Goal: Information Seeking & Learning: Get advice/opinions

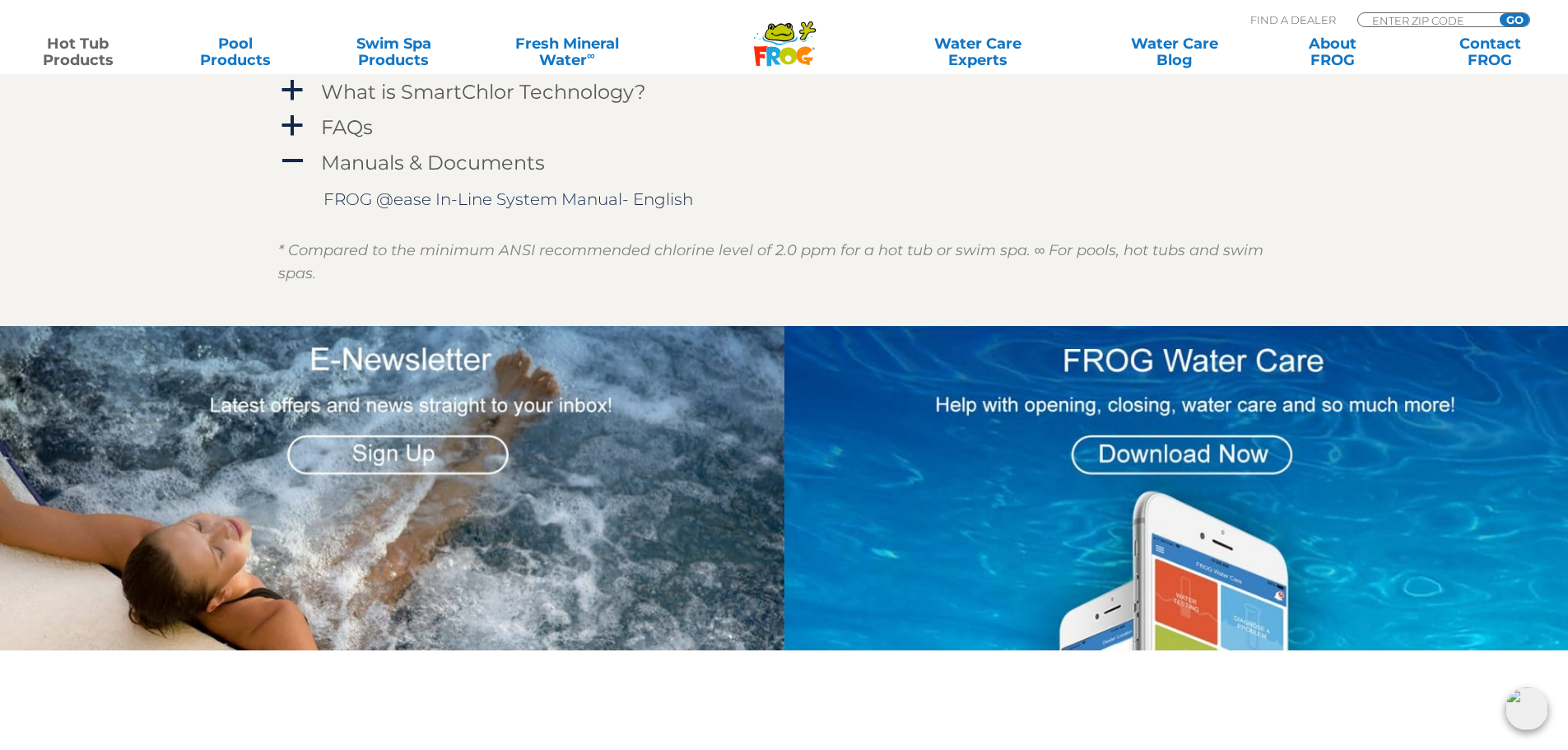
scroll to position [1812, 0]
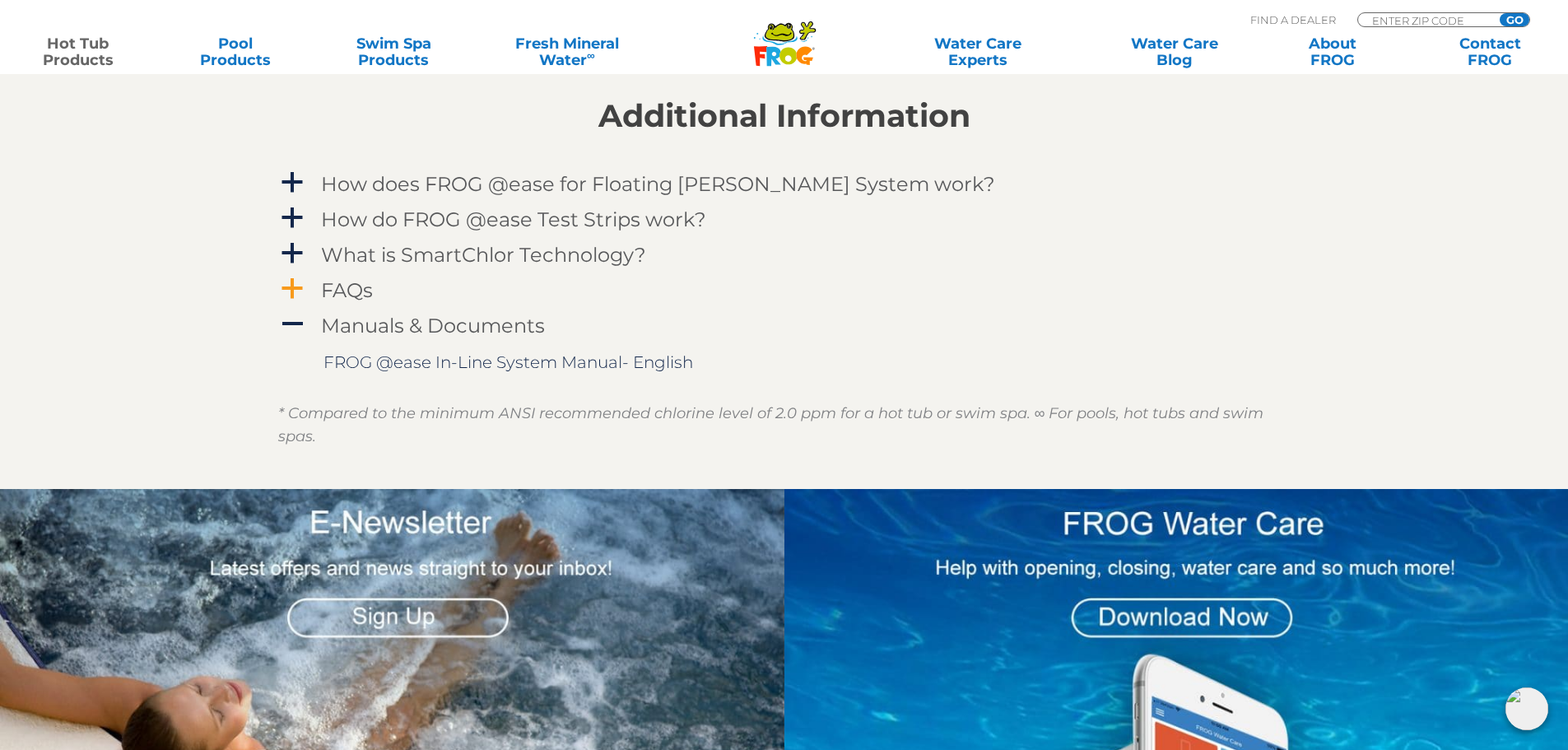
drag, startPoint x: 294, startPoint y: 280, endPoint x: 354, endPoint y: 288, distance: 60.5
click at [294, 281] on span "a" at bounding box center [292, 289] width 25 height 25
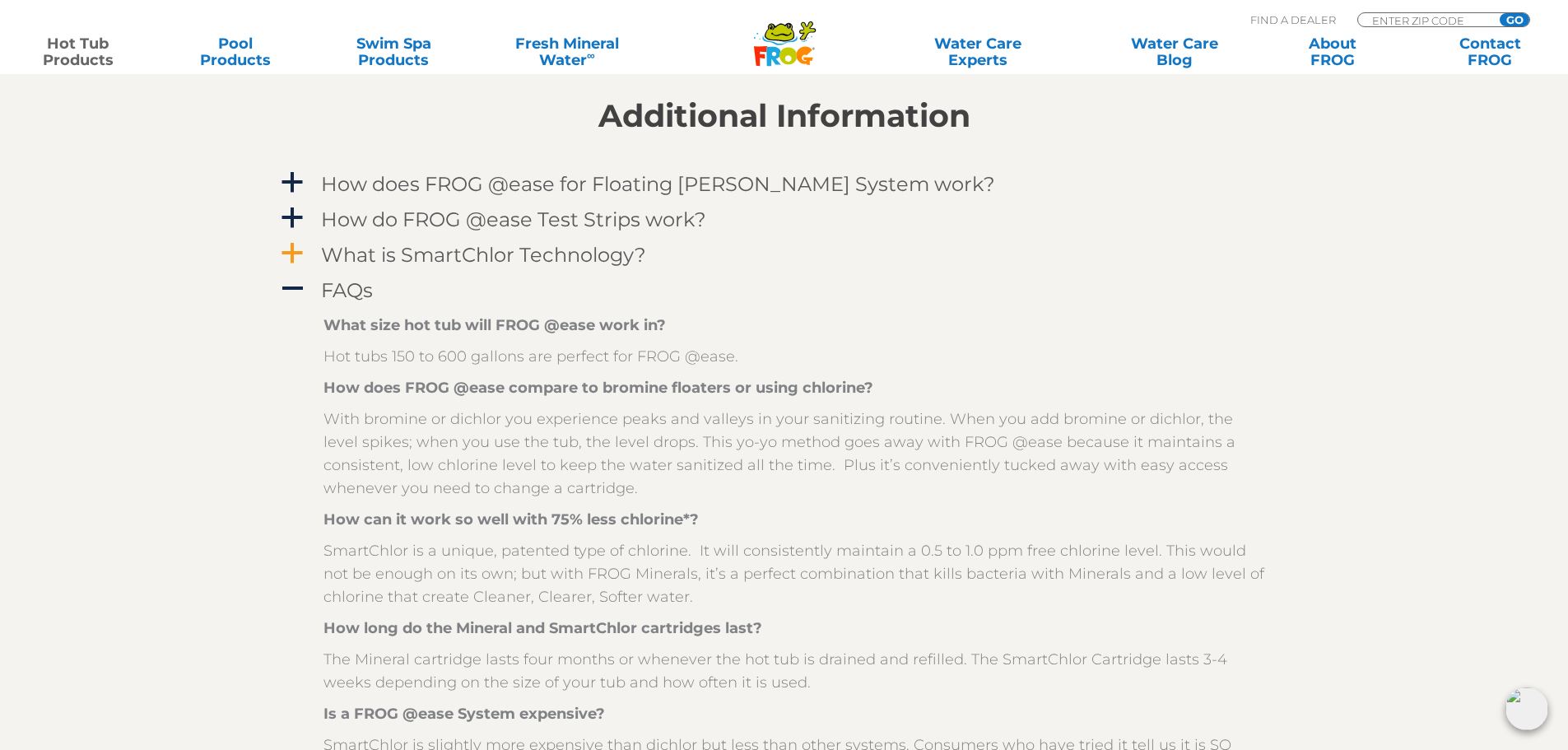
click at [289, 246] on span "a" at bounding box center [292, 253] width 25 height 25
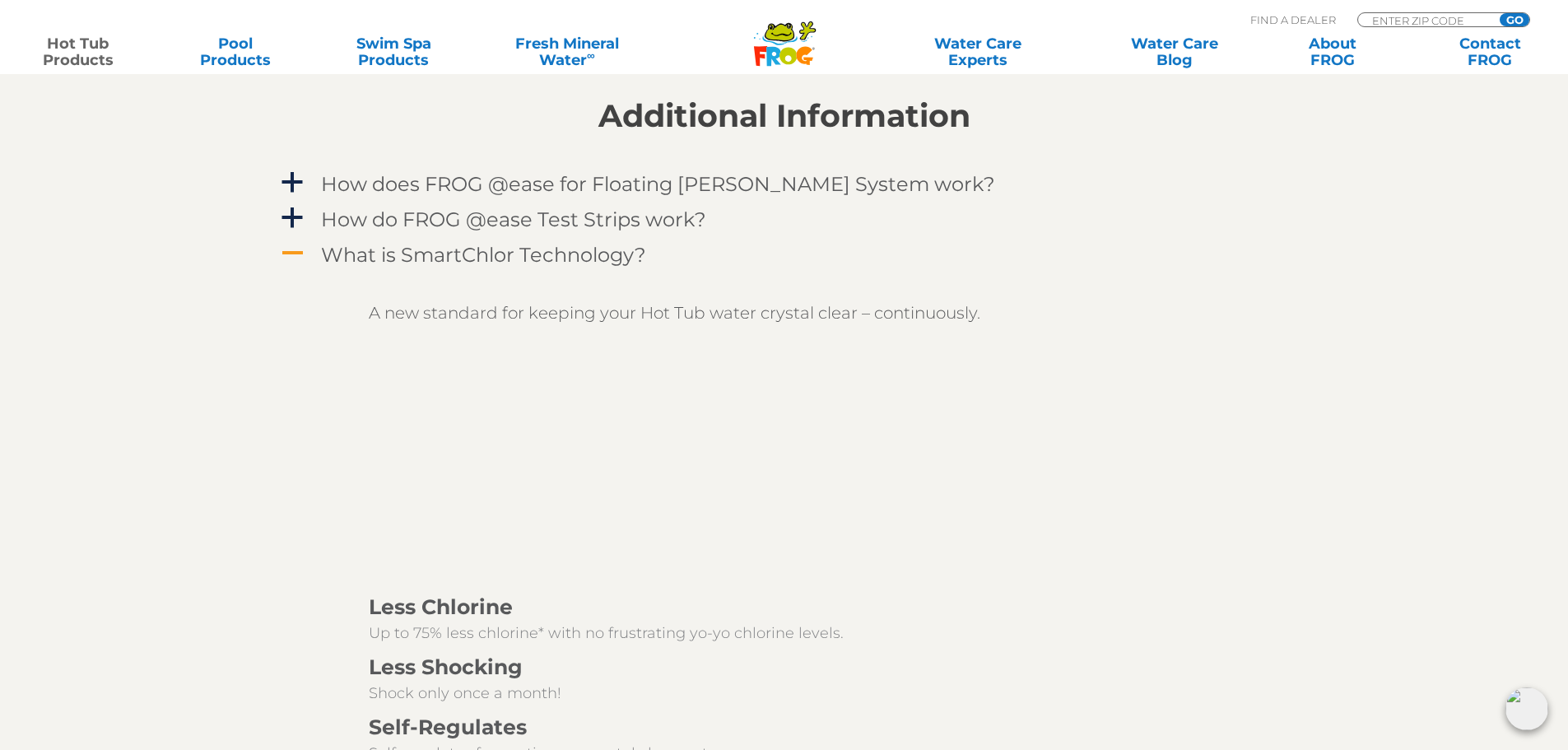
scroll to position [1482, 0]
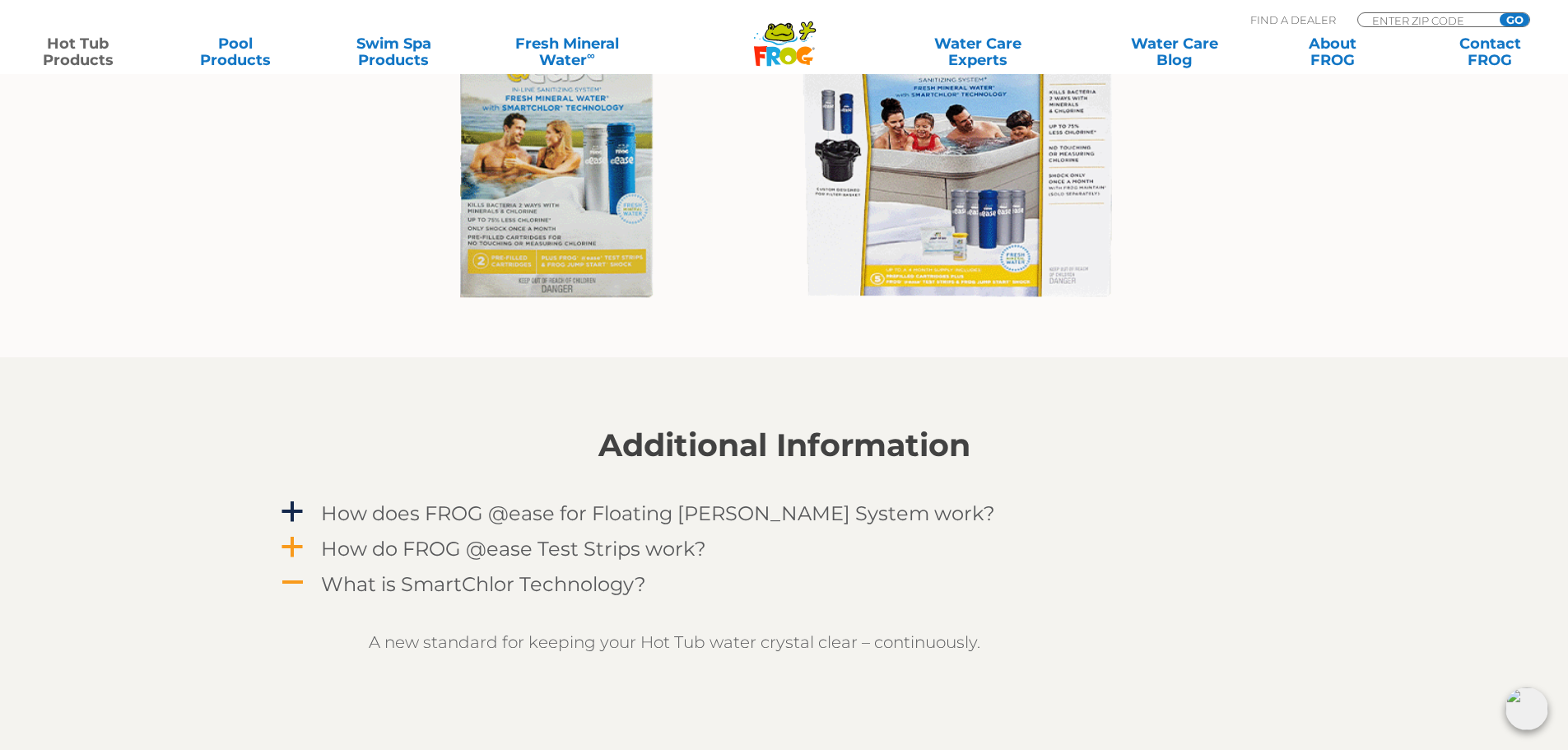
click at [293, 547] on span "a" at bounding box center [292, 548] width 25 height 25
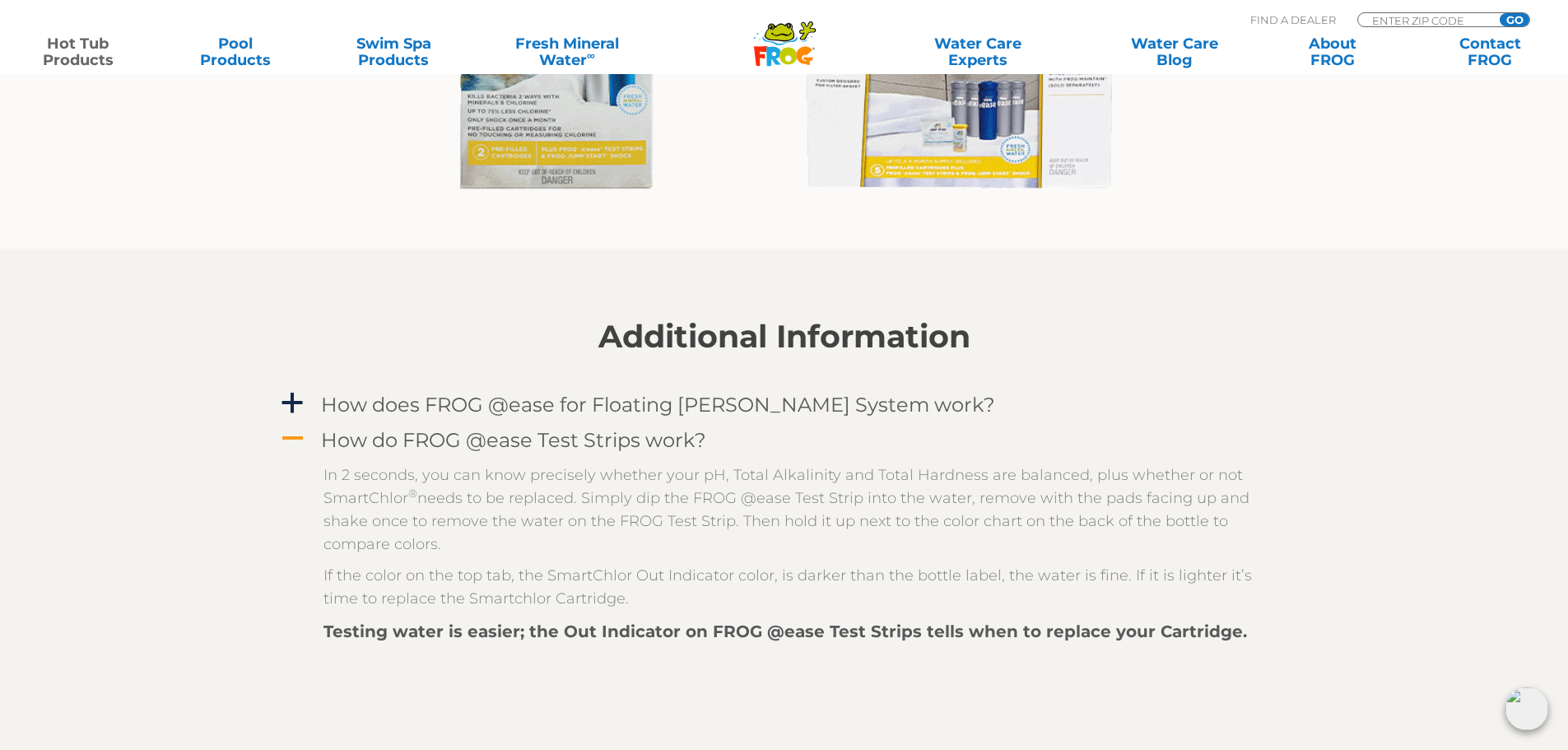
scroll to position [1647, 0]
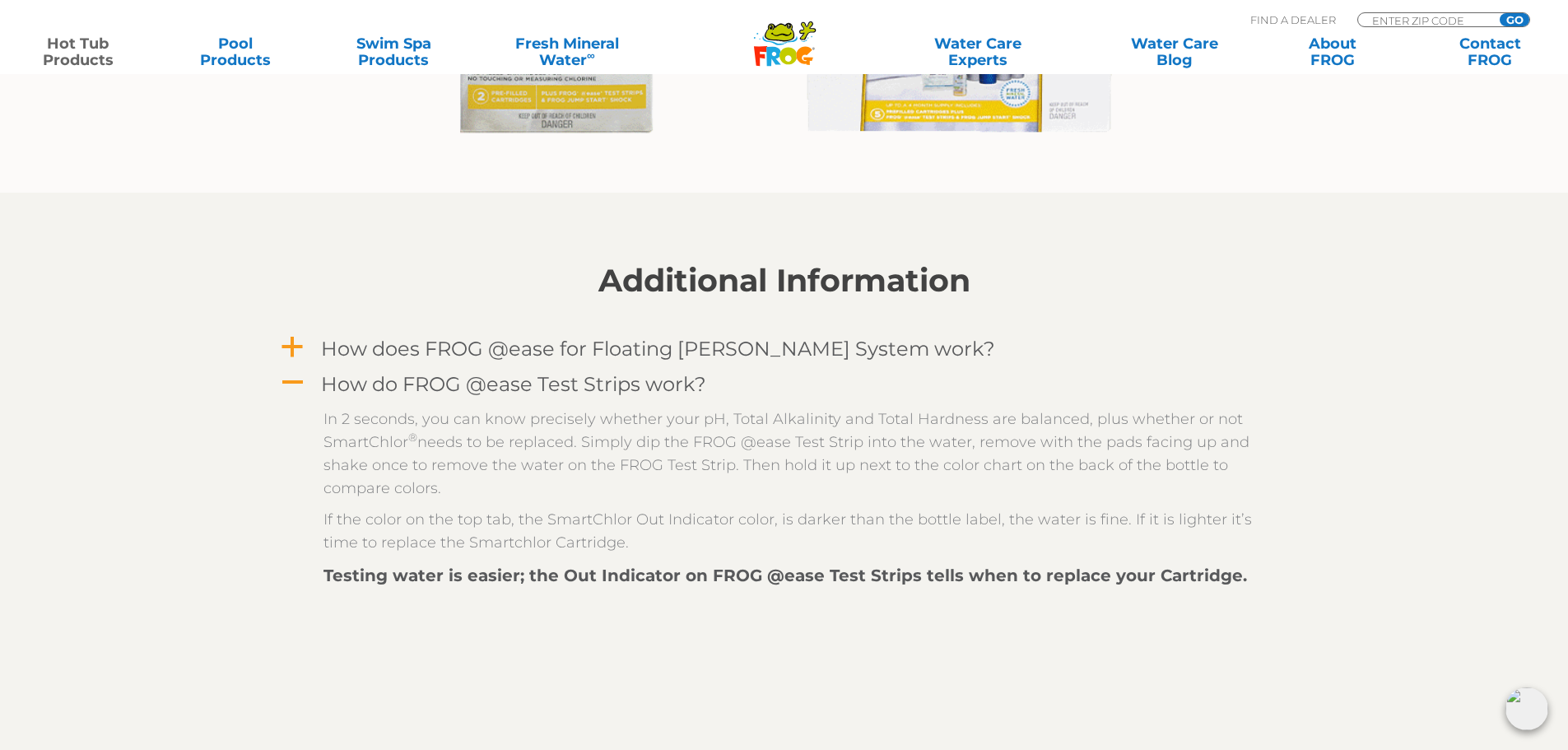
click at [290, 336] on span "a" at bounding box center [292, 348] width 25 height 25
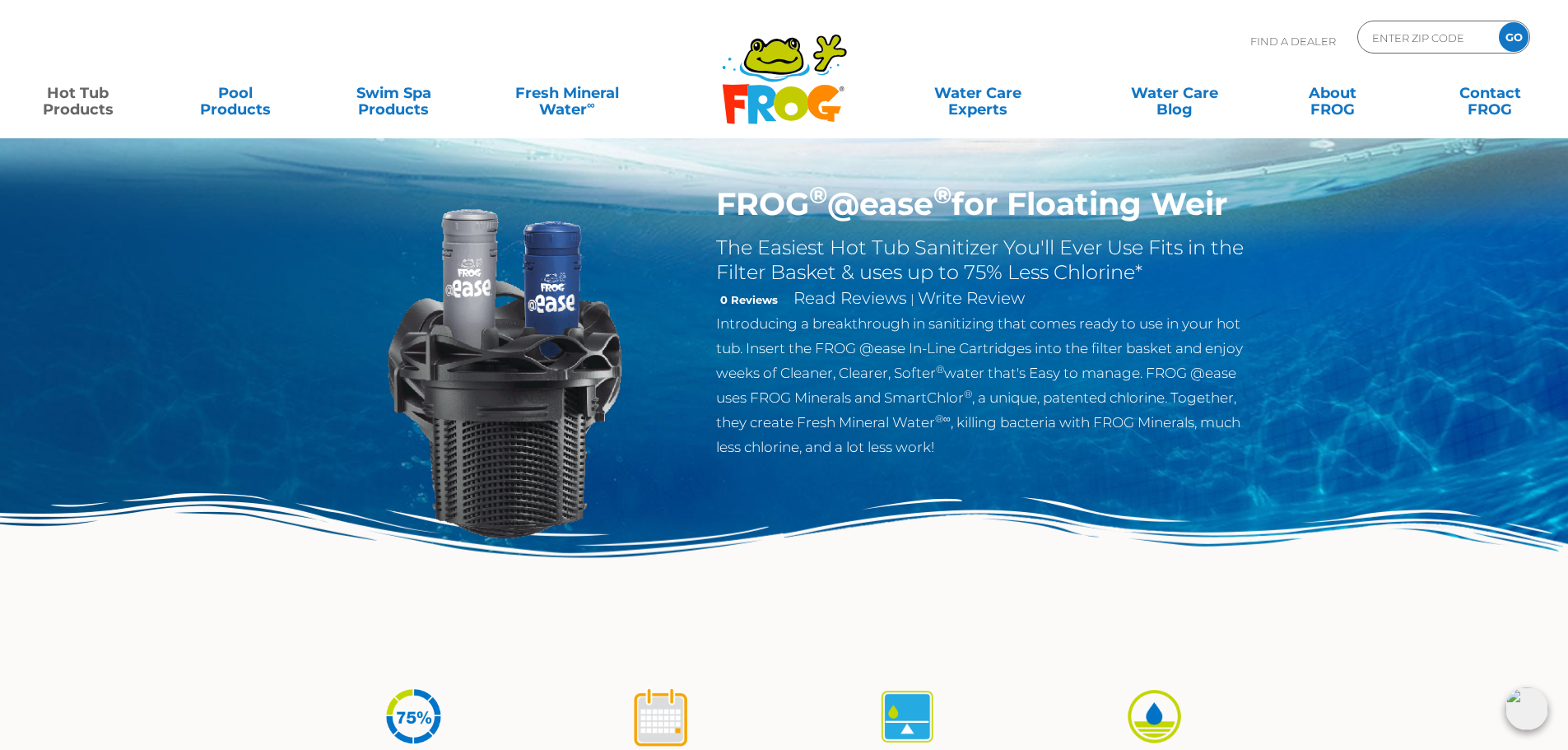
scroll to position [0, 0]
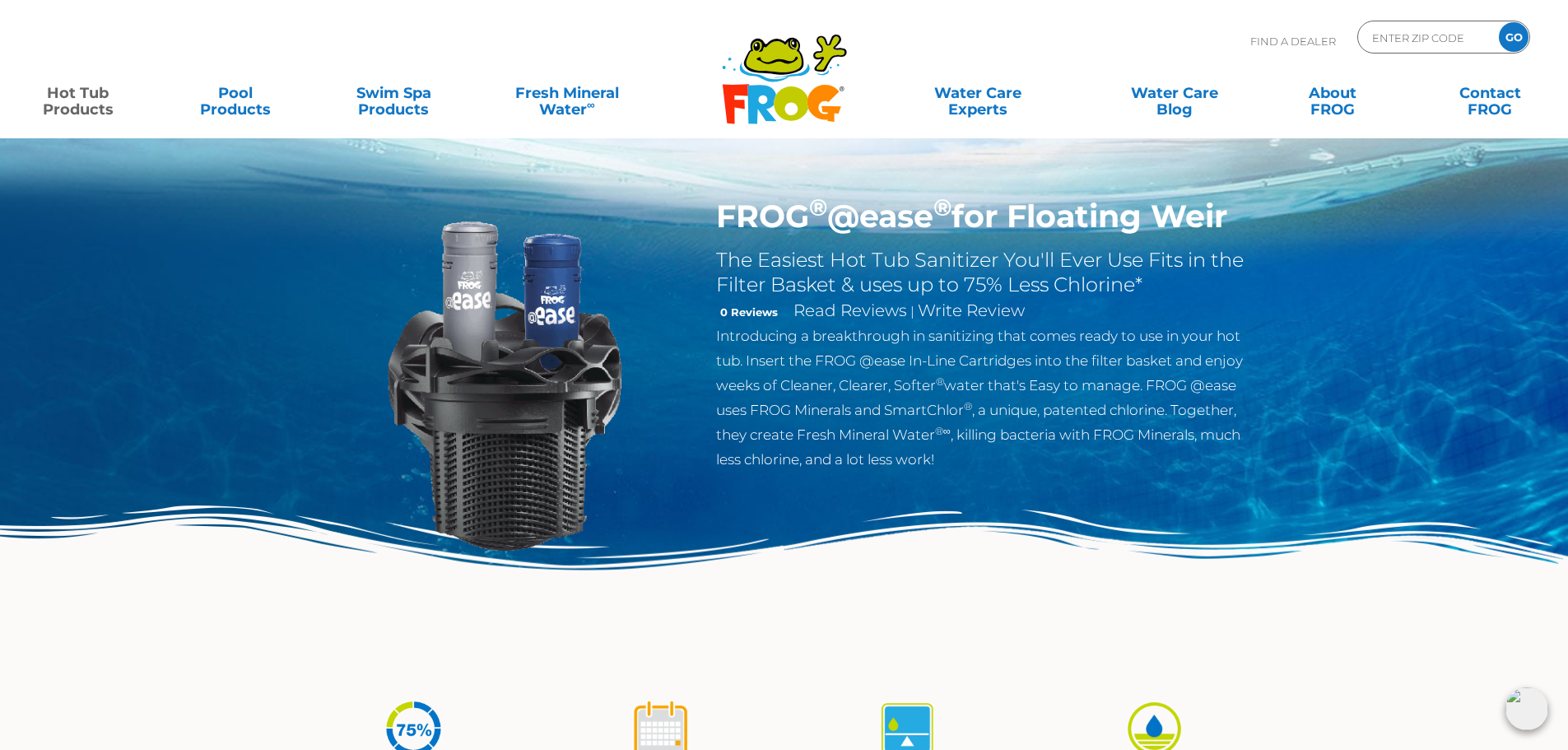
click at [330, 598] on img at bounding box center [784, 592] width 1568 height 171
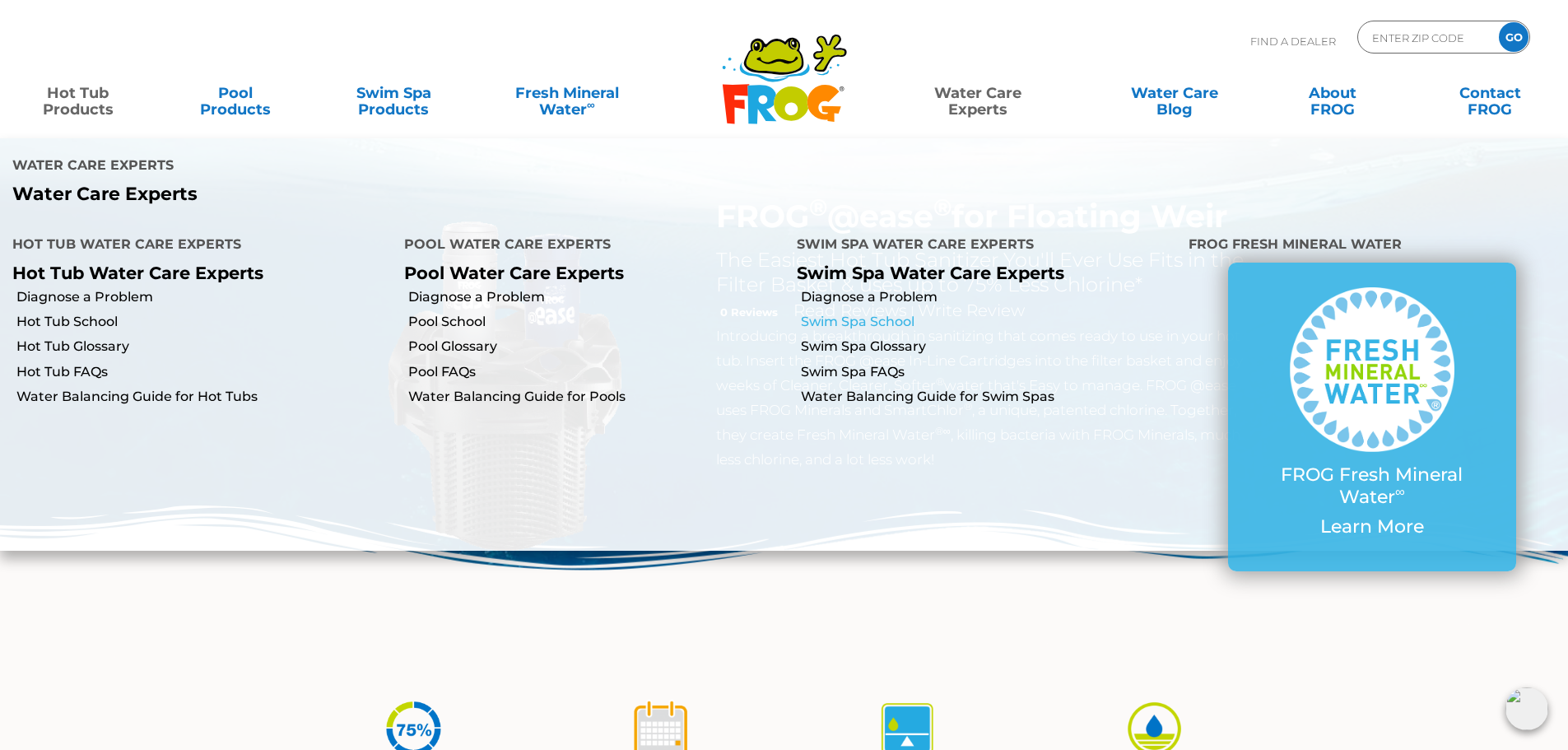
click at [878, 313] on link "Swim Spa School" at bounding box center [988, 321] width 375 height 18
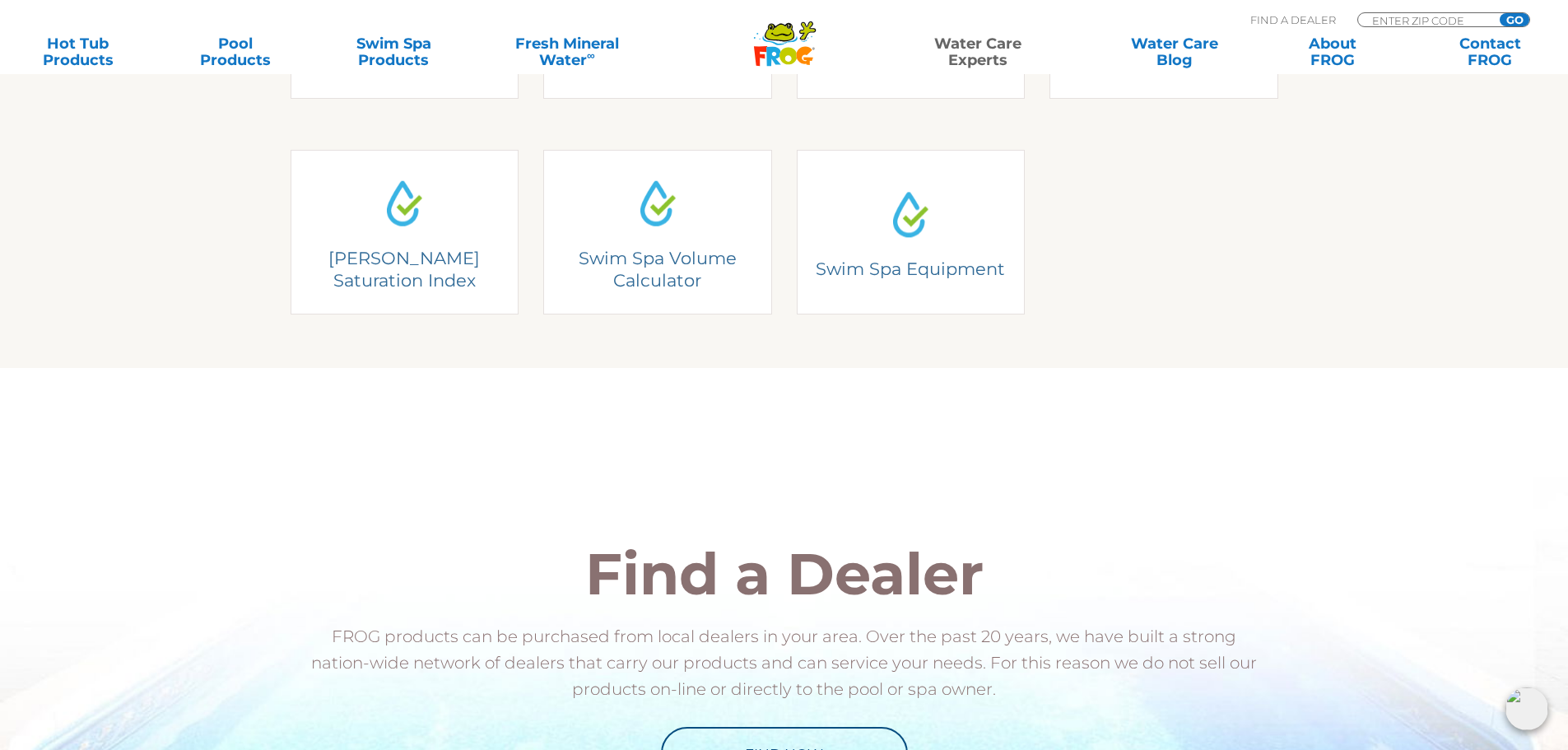
scroll to position [494, 0]
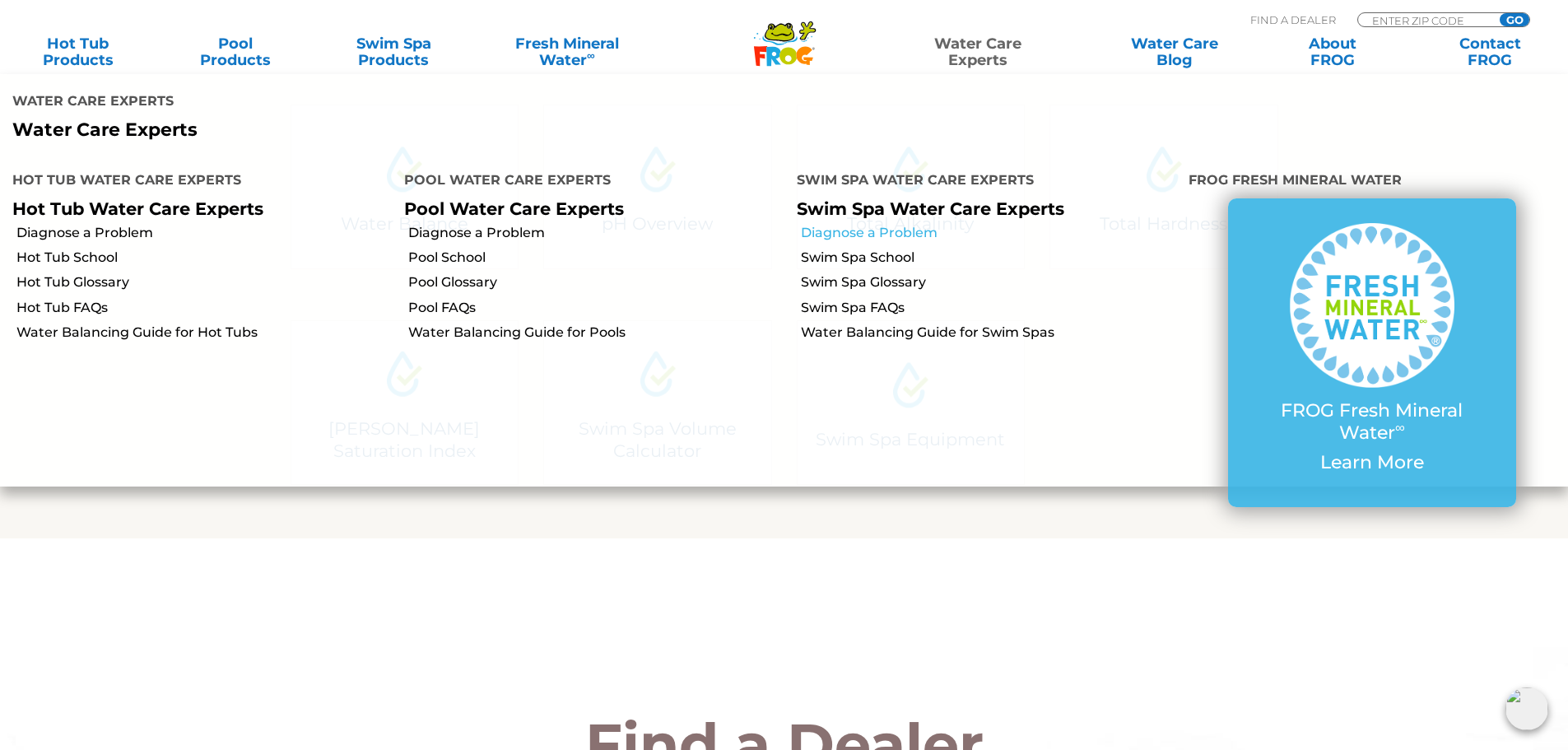
click at [887, 224] on link "Diagnose a Problem" at bounding box center [988, 232] width 375 height 18
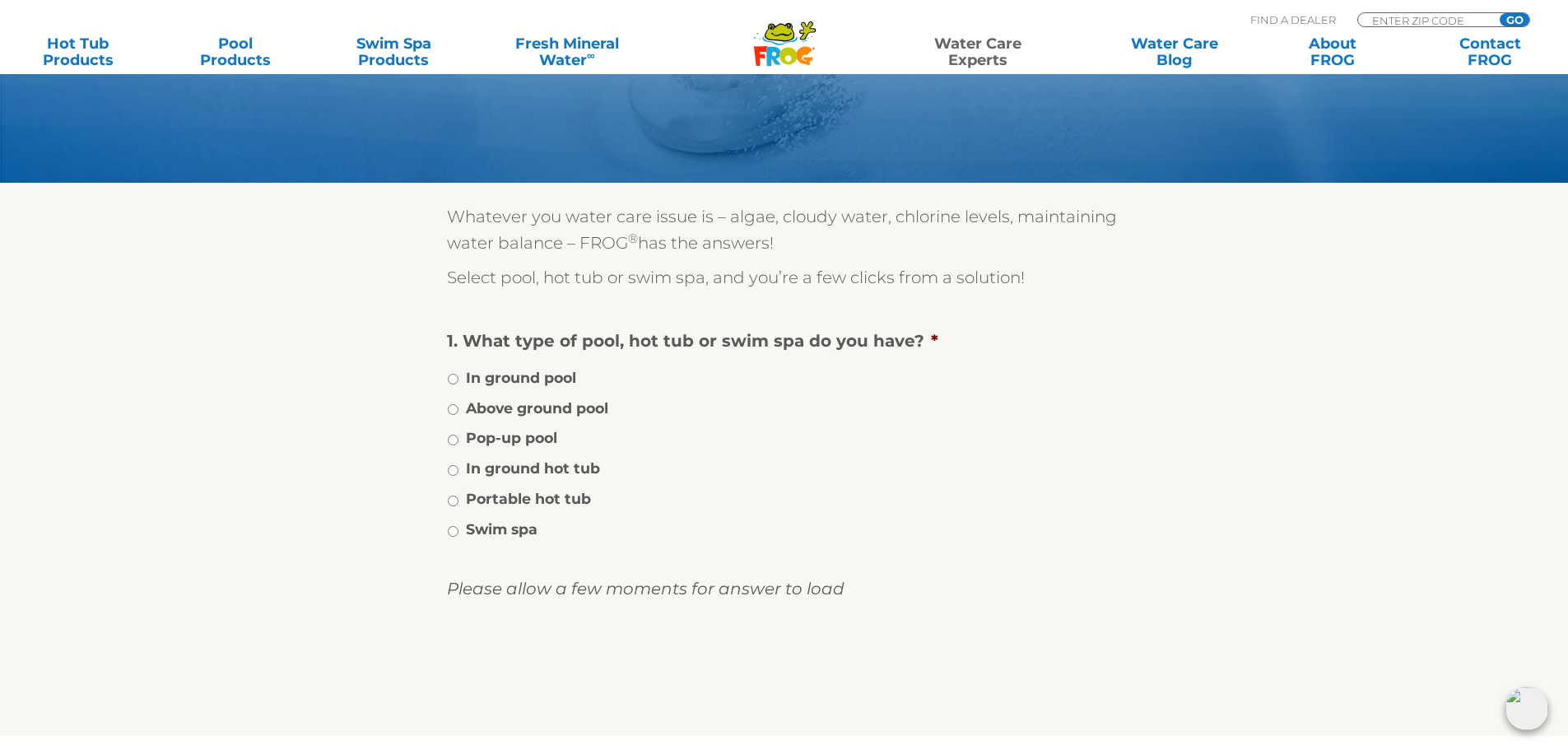
scroll to position [165, 0]
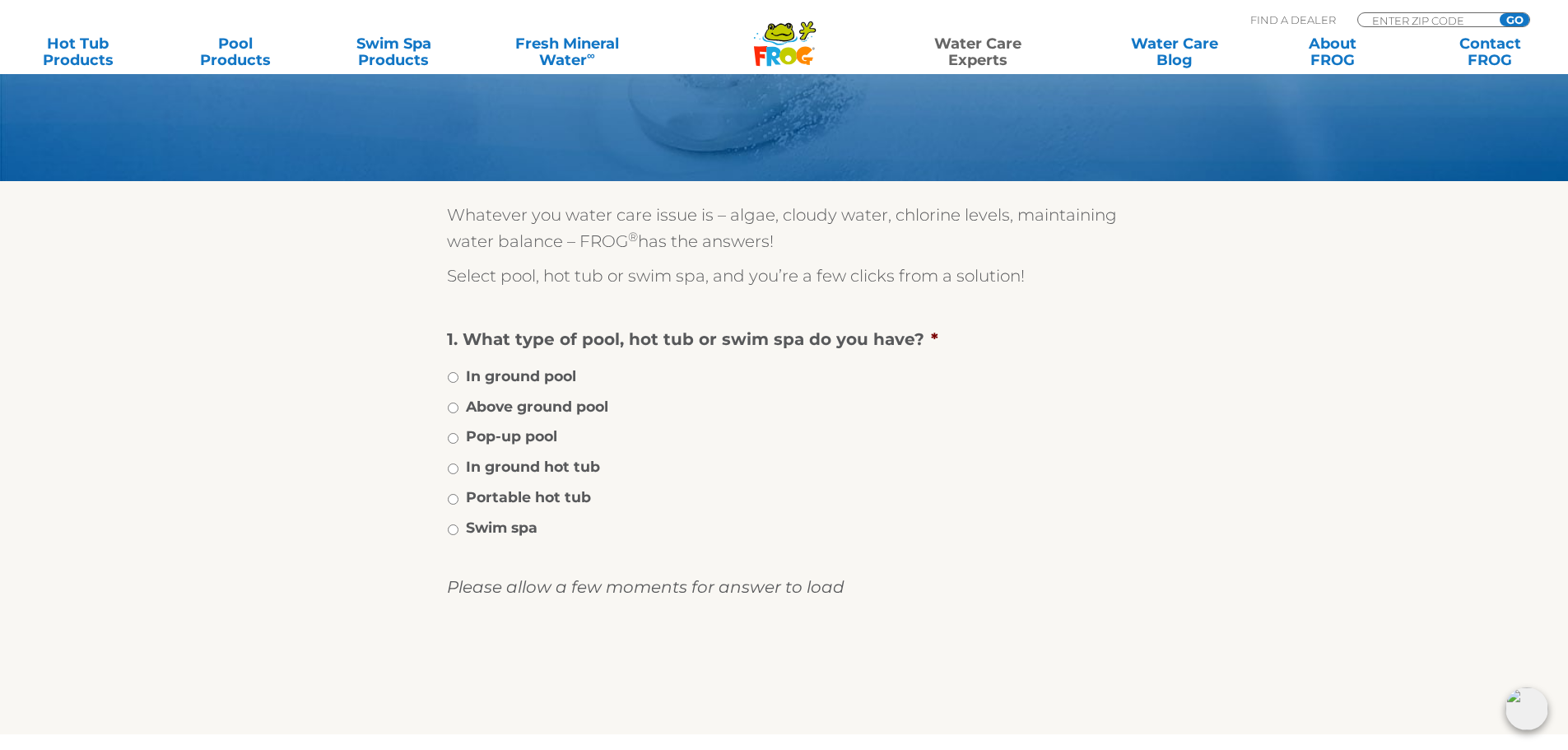
click at [530, 528] on label "Swim spa" at bounding box center [501, 527] width 72 height 21
click at [458, 528] on input "Swim spa" at bounding box center [453, 529] width 10 height 10
radio input "true"
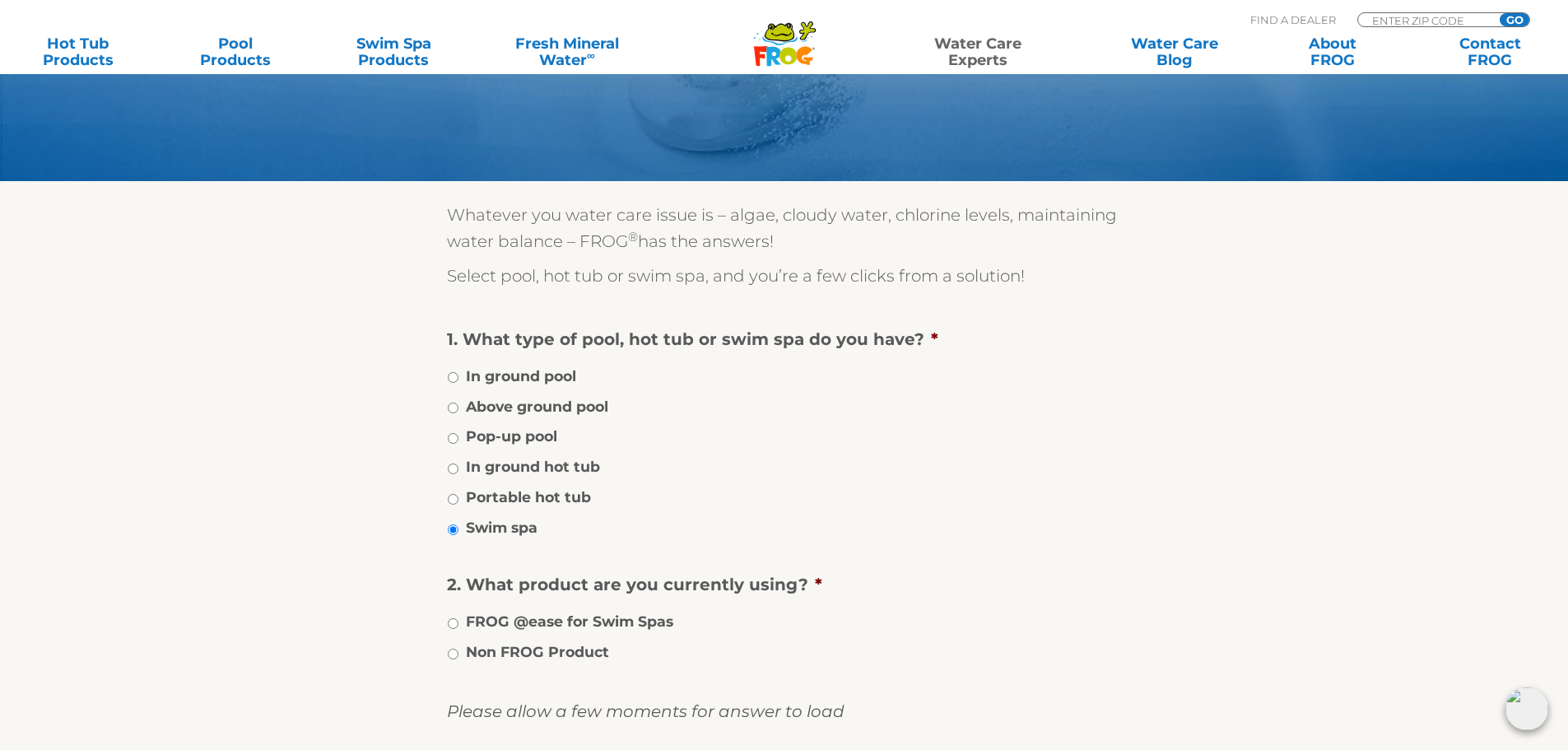
click at [460, 625] on li "FROG @ease for Swim Spas" at bounding box center [784, 620] width 675 height 24
click at [454, 621] on input "FROG @ease for Swim Spas" at bounding box center [453, 623] width 10 height 10
radio input "true"
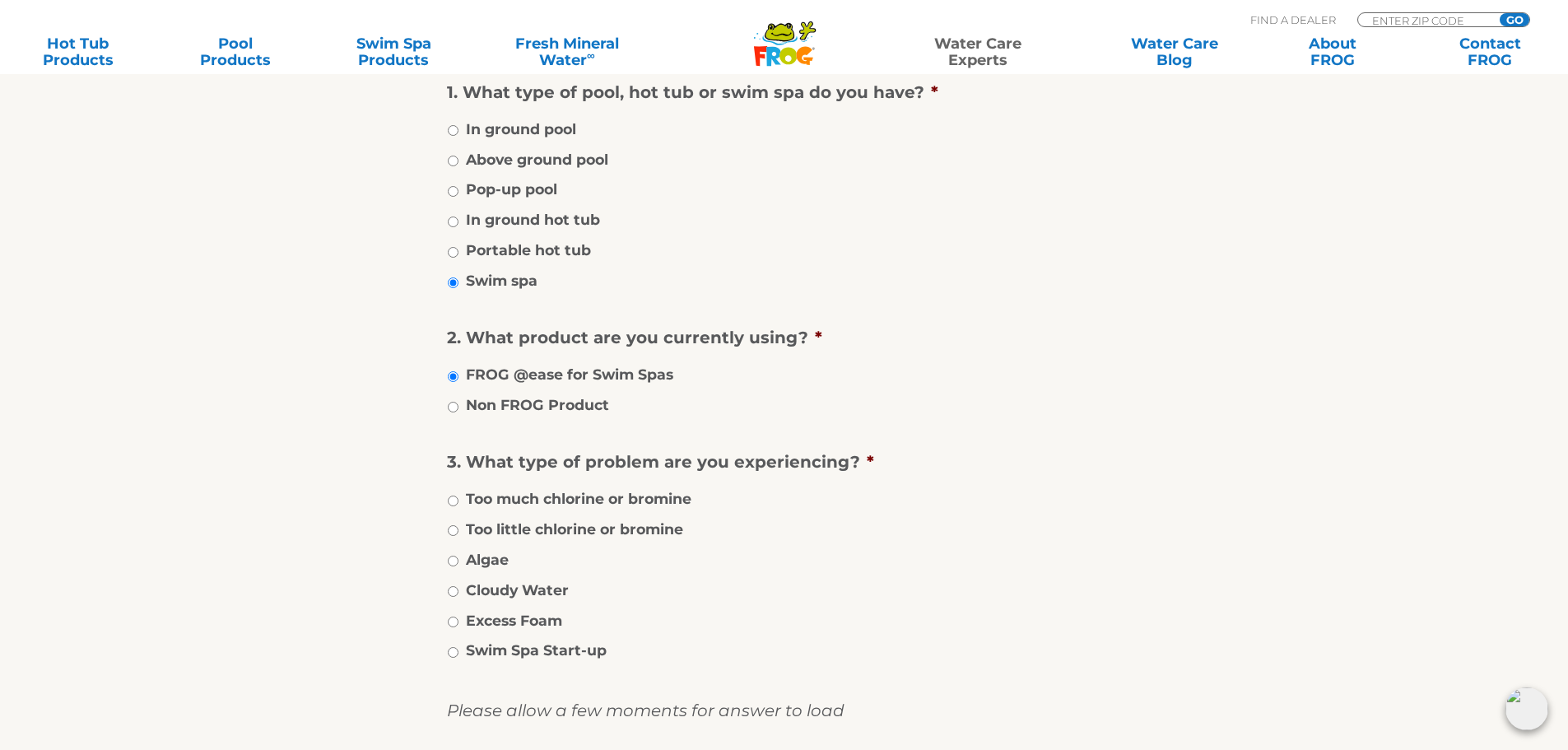
click at [528, 589] on label "Cloudy Water" at bounding box center [517, 590] width 102 height 21
click at [458, 589] on input "Cloudy Water" at bounding box center [453, 591] width 10 height 10
radio input "true"
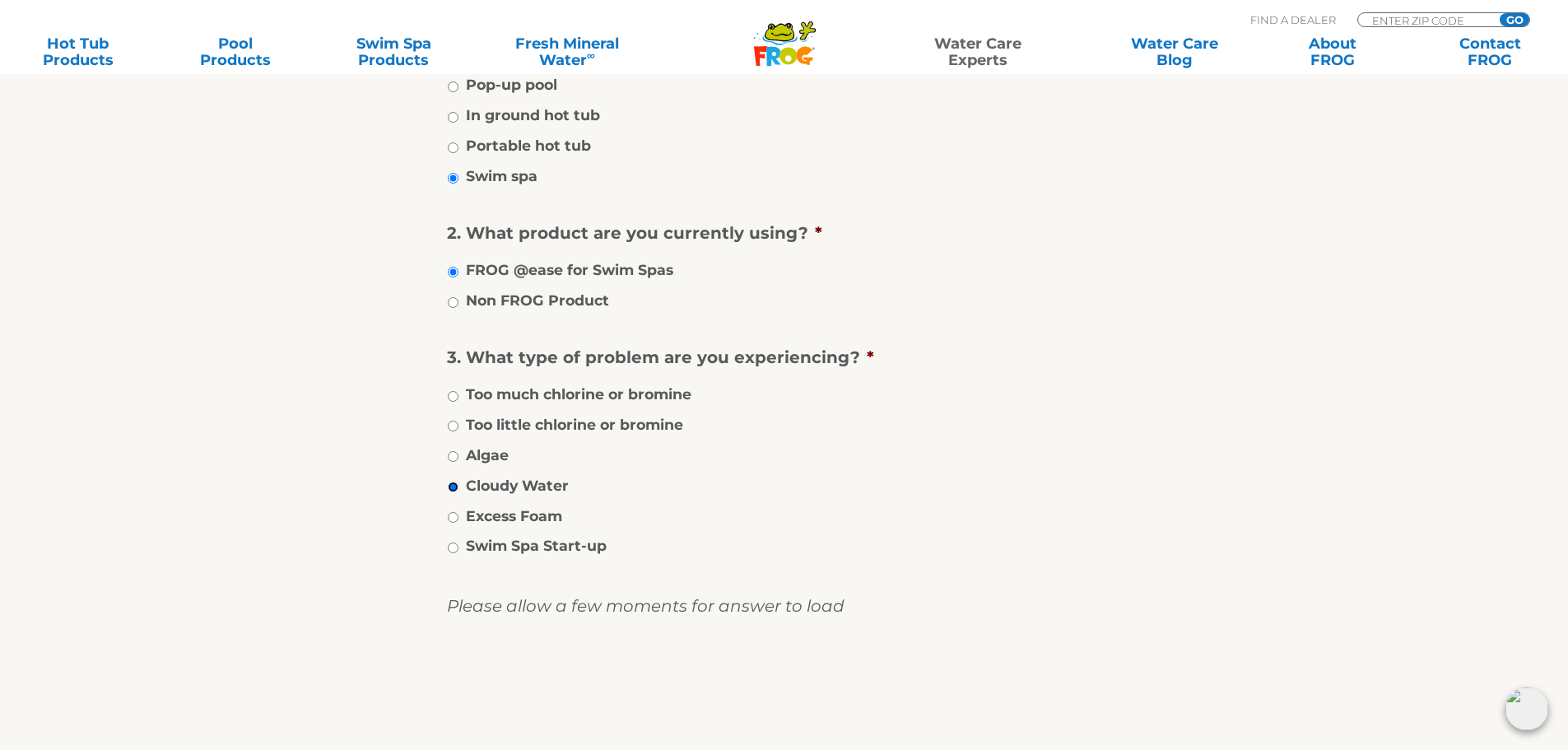
scroll to position [659, 0]
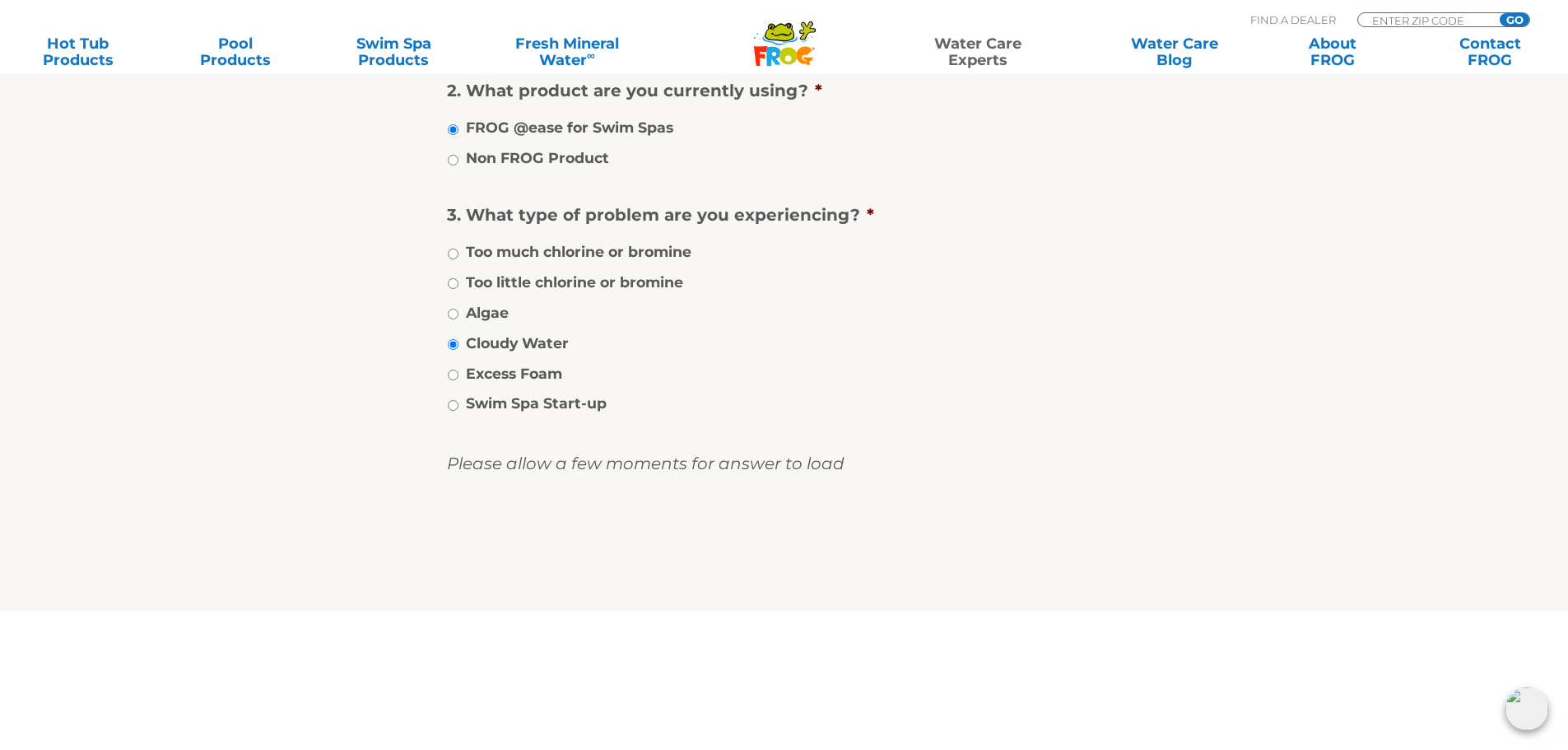
click at [784, 561] on input "image" at bounding box center [784, 550] width 0 height 53
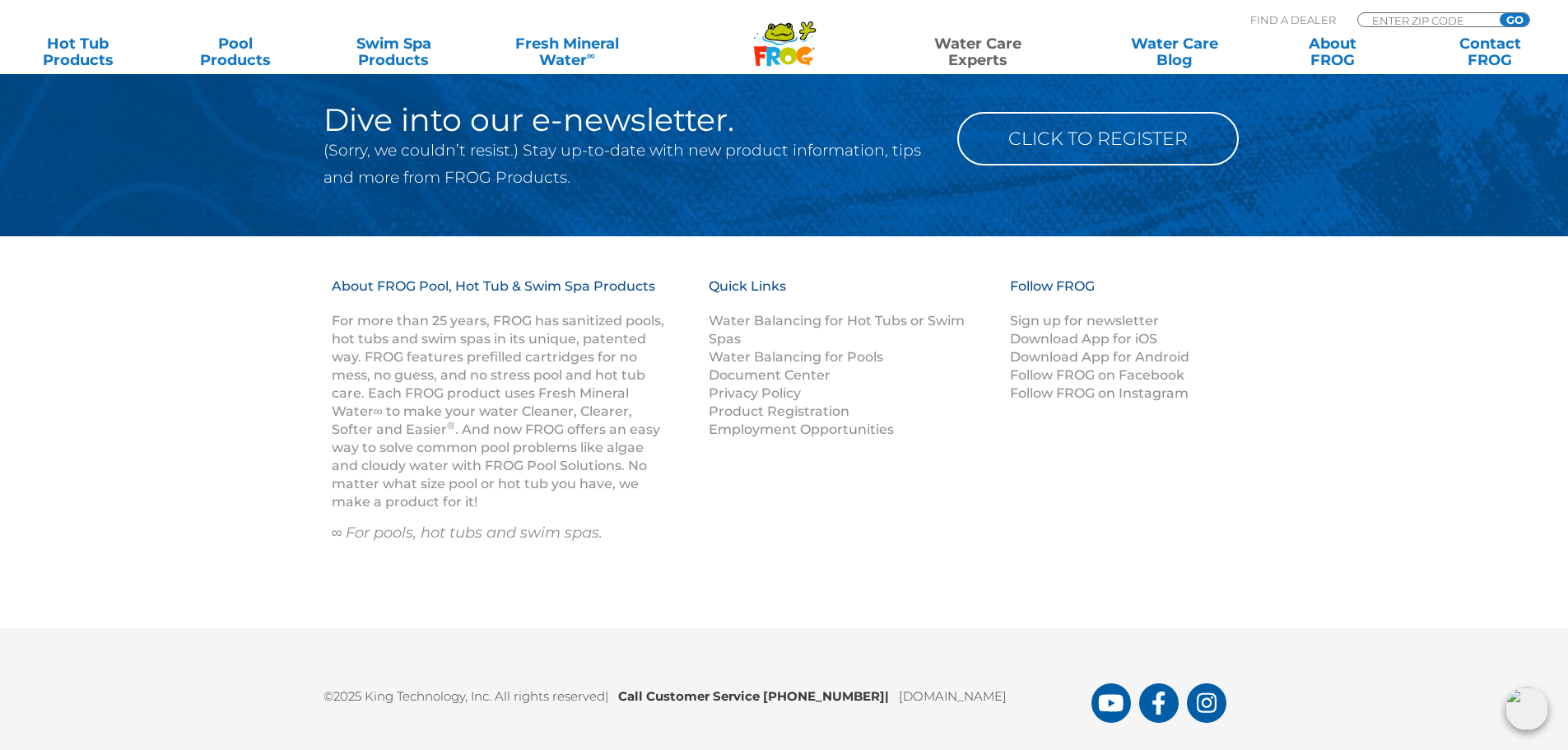
scroll to position [1908, 0]
